Goal: Information Seeking & Learning: Find specific fact

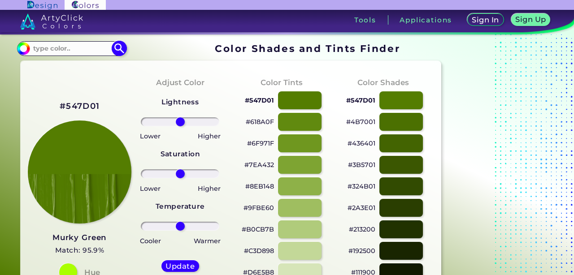
click at [42, 45] on input at bounding box center [71, 49] width 83 height 12
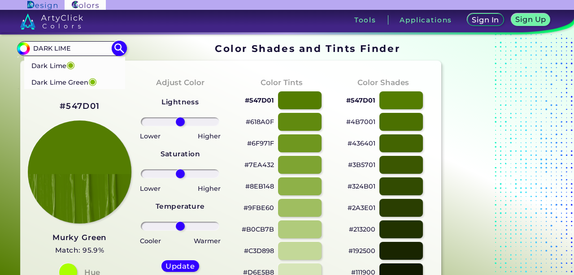
type input "DARK LIME"
click at [59, 81] on p "Dark Lime Green ◉" at bounding box center [64, 81] width 65 height 17
type input "#7ebd01"
type input "#7EBD01"
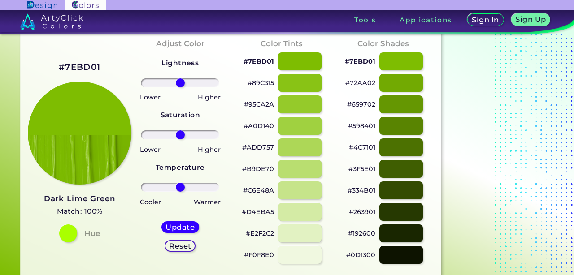
scroll to position [65, 0]
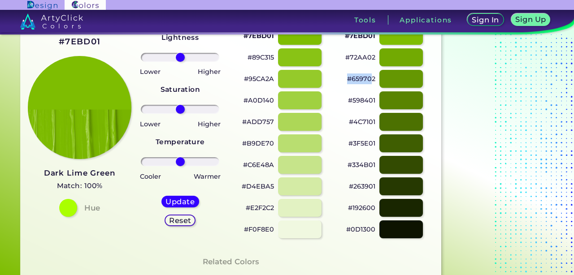
drag, startPoint x: 348, startPoint y: 79, endPoint x: 372, endPoint y: 80, distance: 24.7
click at [373, 80] on p "#659702" at bounding box center [361, 79] width 28 height 11
copy p "#65970"
